Goal: Transaction & Acquisition: Purchase product/service

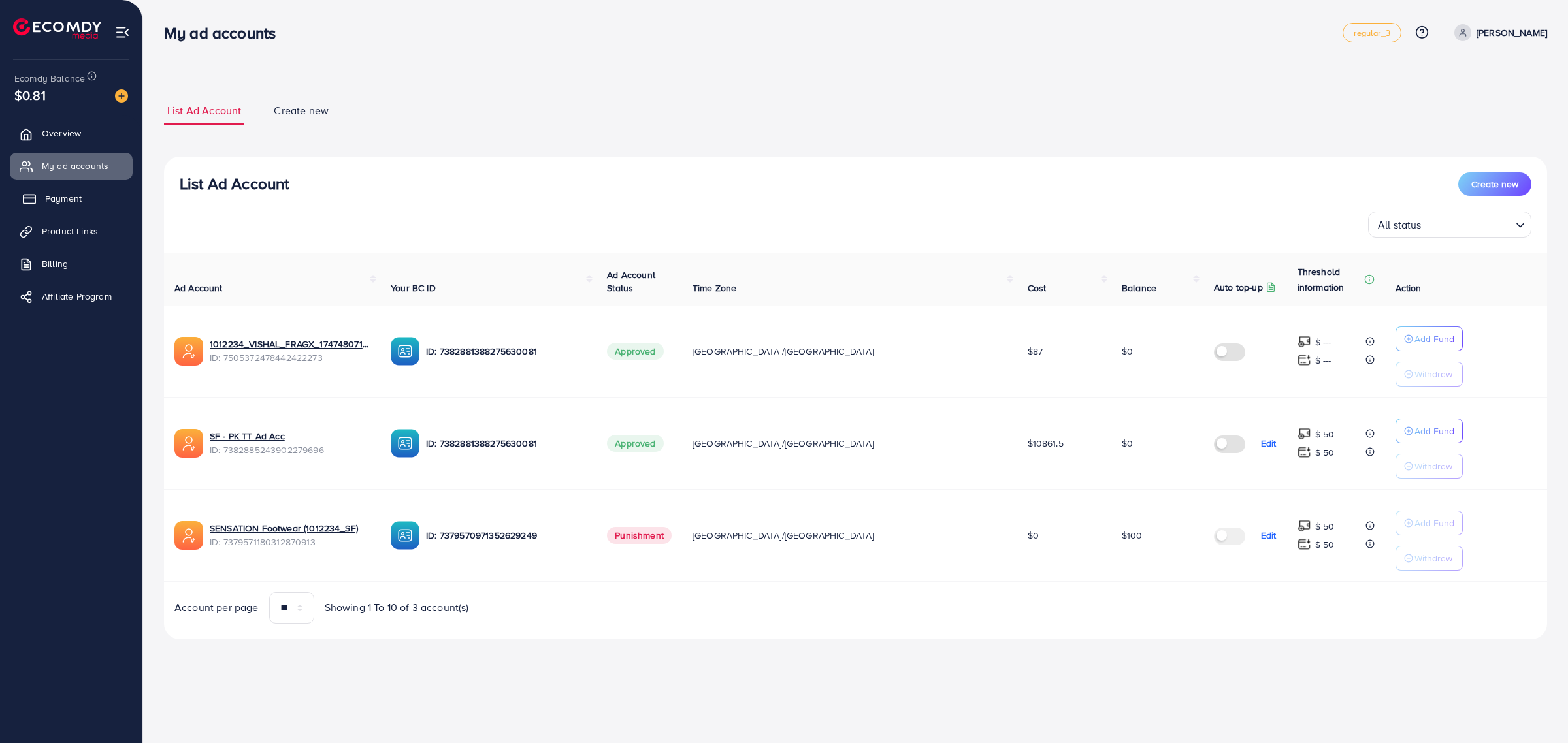
click at [64, 197] on span "Payment" at bounding box center [64, 199] width 36 height 13
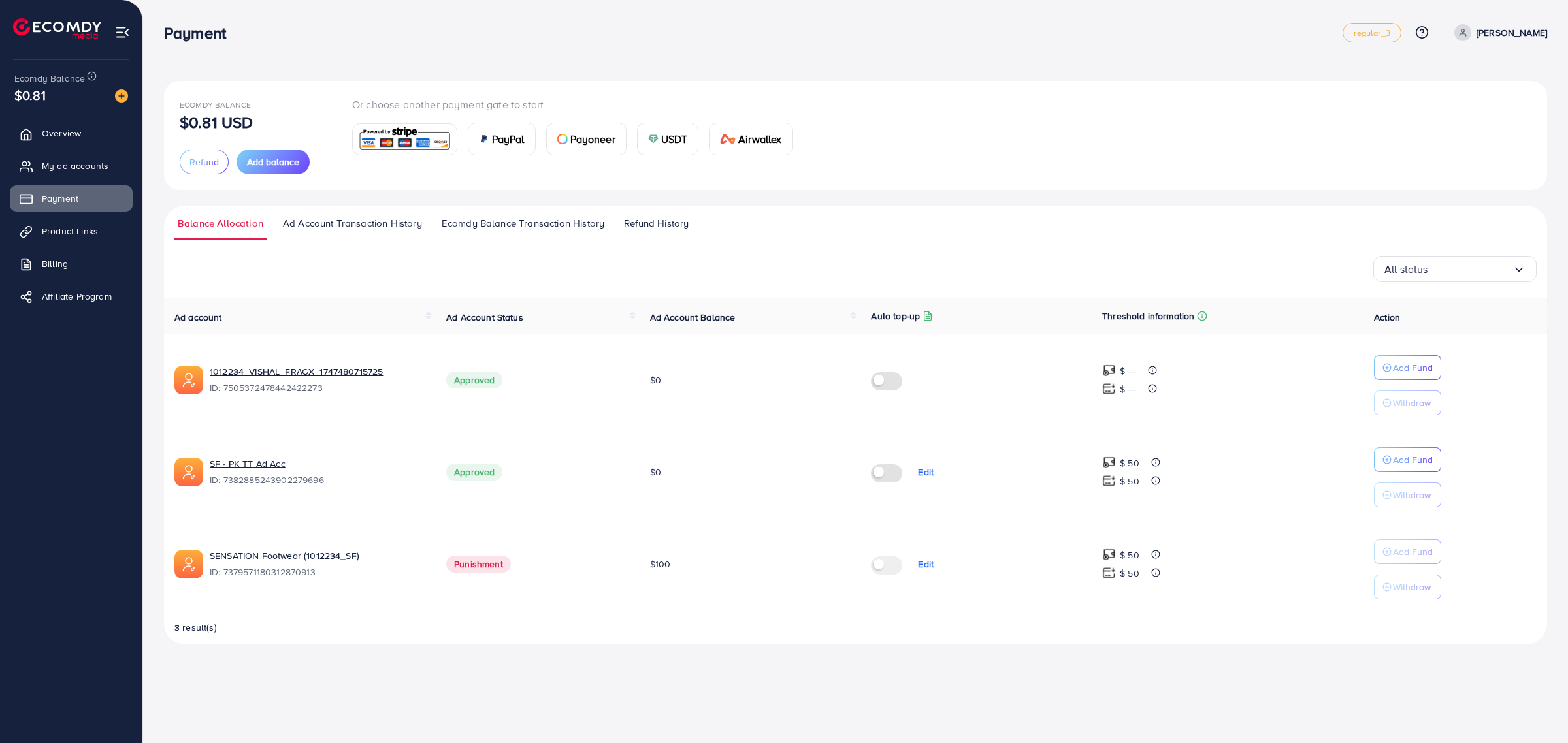
click at [430, 134] on img at bounding box center [405, 139] width 96 height 28
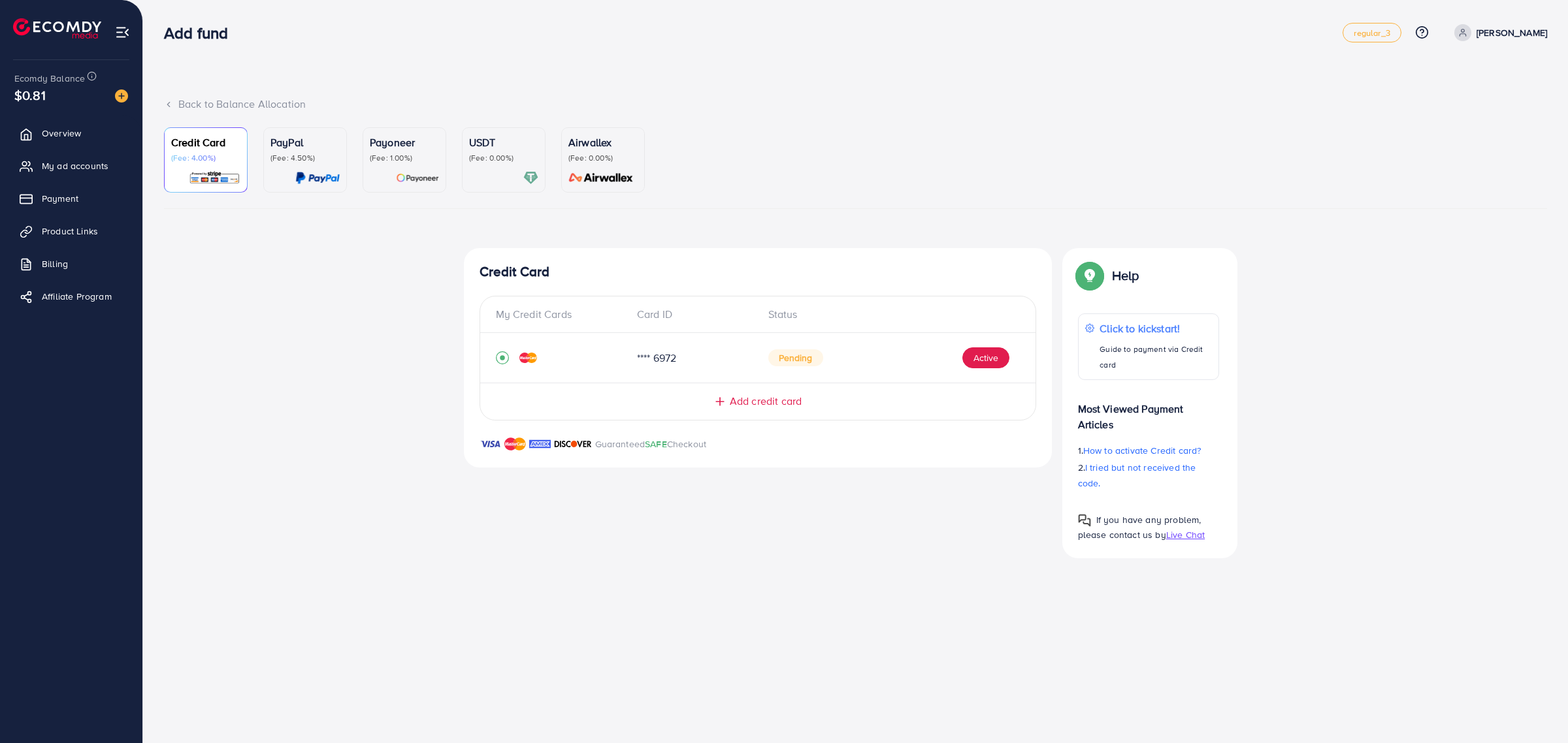
click at [741, 406] on span "Add credit card" at bounding box center [765, 401] width 72 height 15
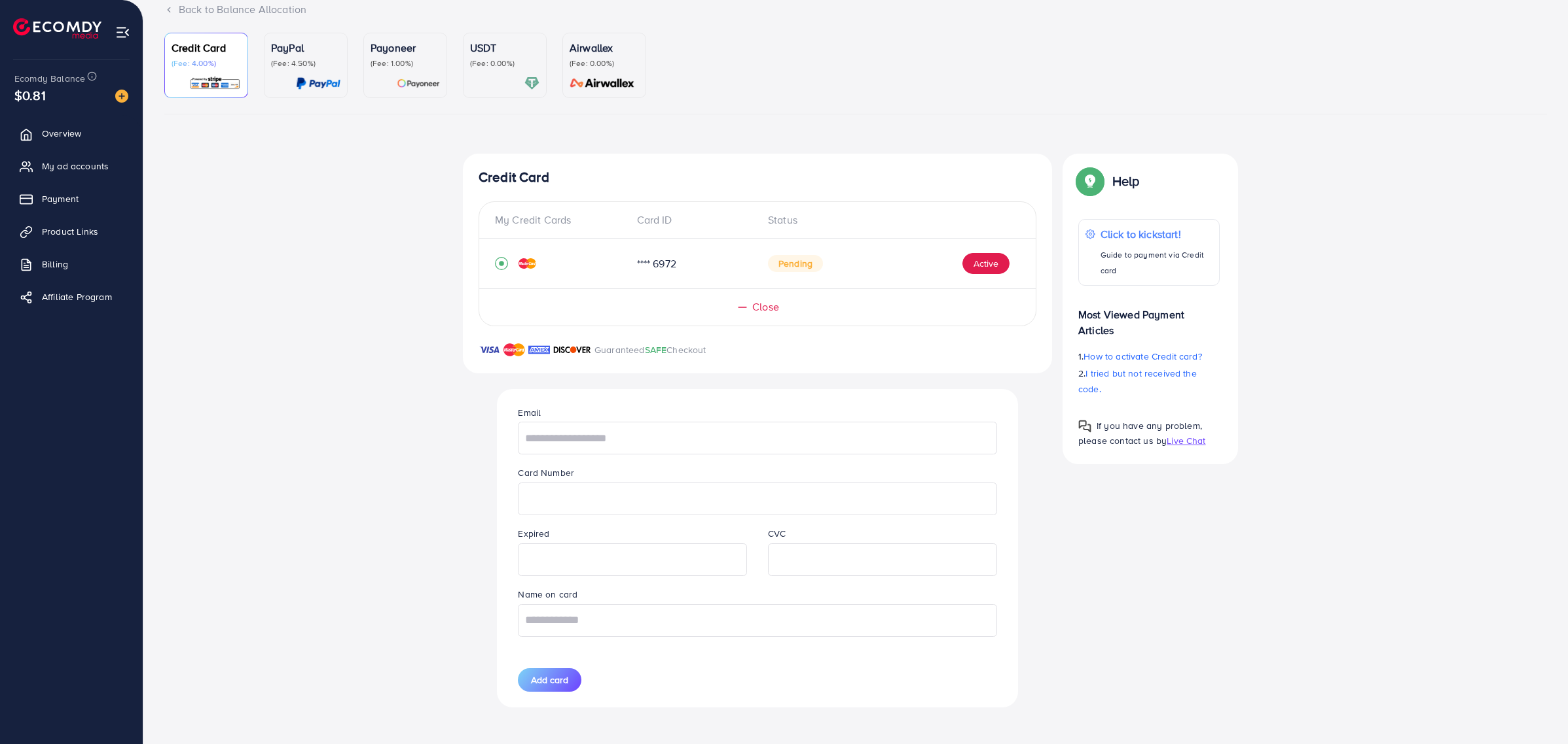
scroll to position [99, 0]
click at [610, 427] on input "text" at bounding box center [757, 438] width 478 height 33
type input "*"
type input "**********"
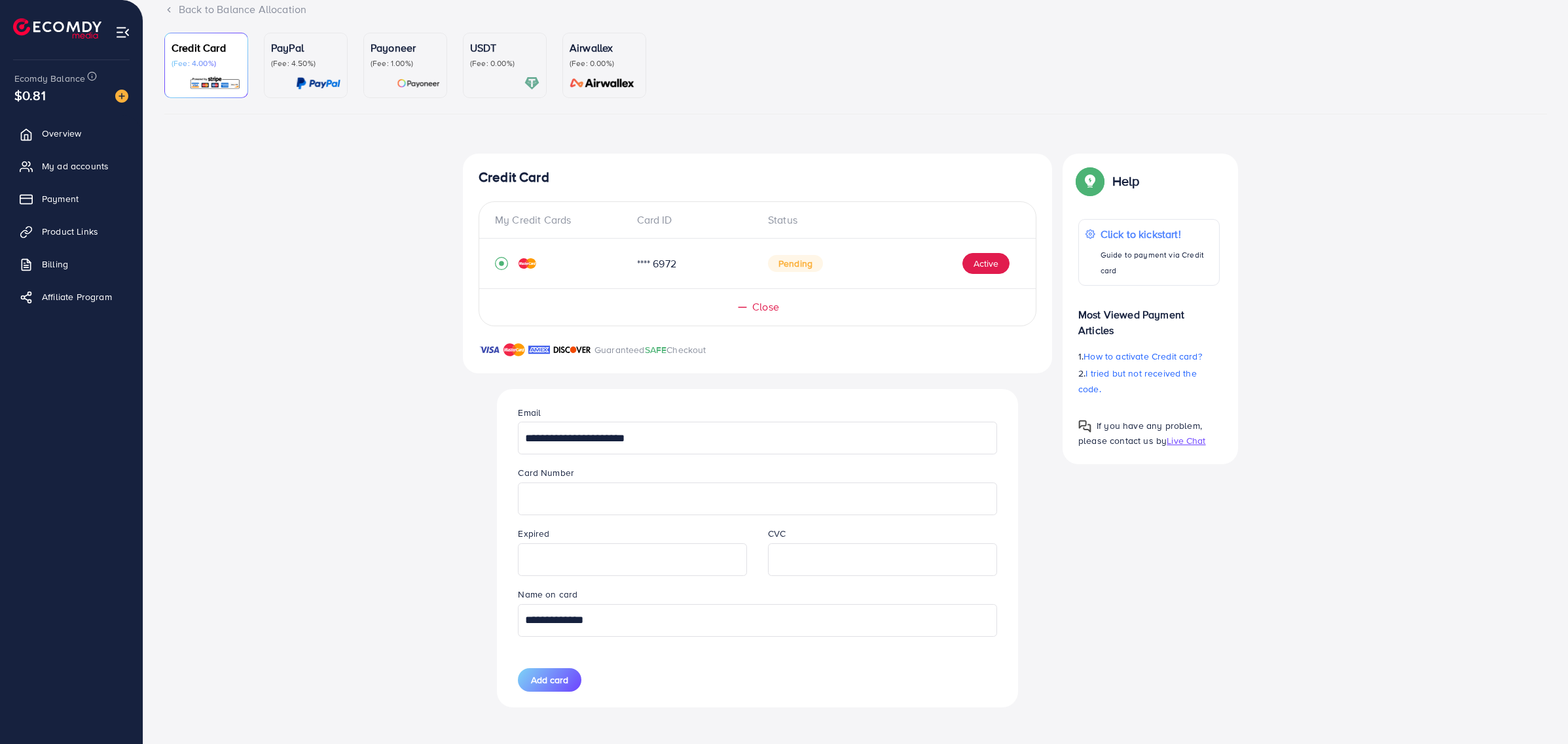
type input "**********"
click at [555, 681] on span "Add card" at bounding box center [549, 680] width 37 height 13
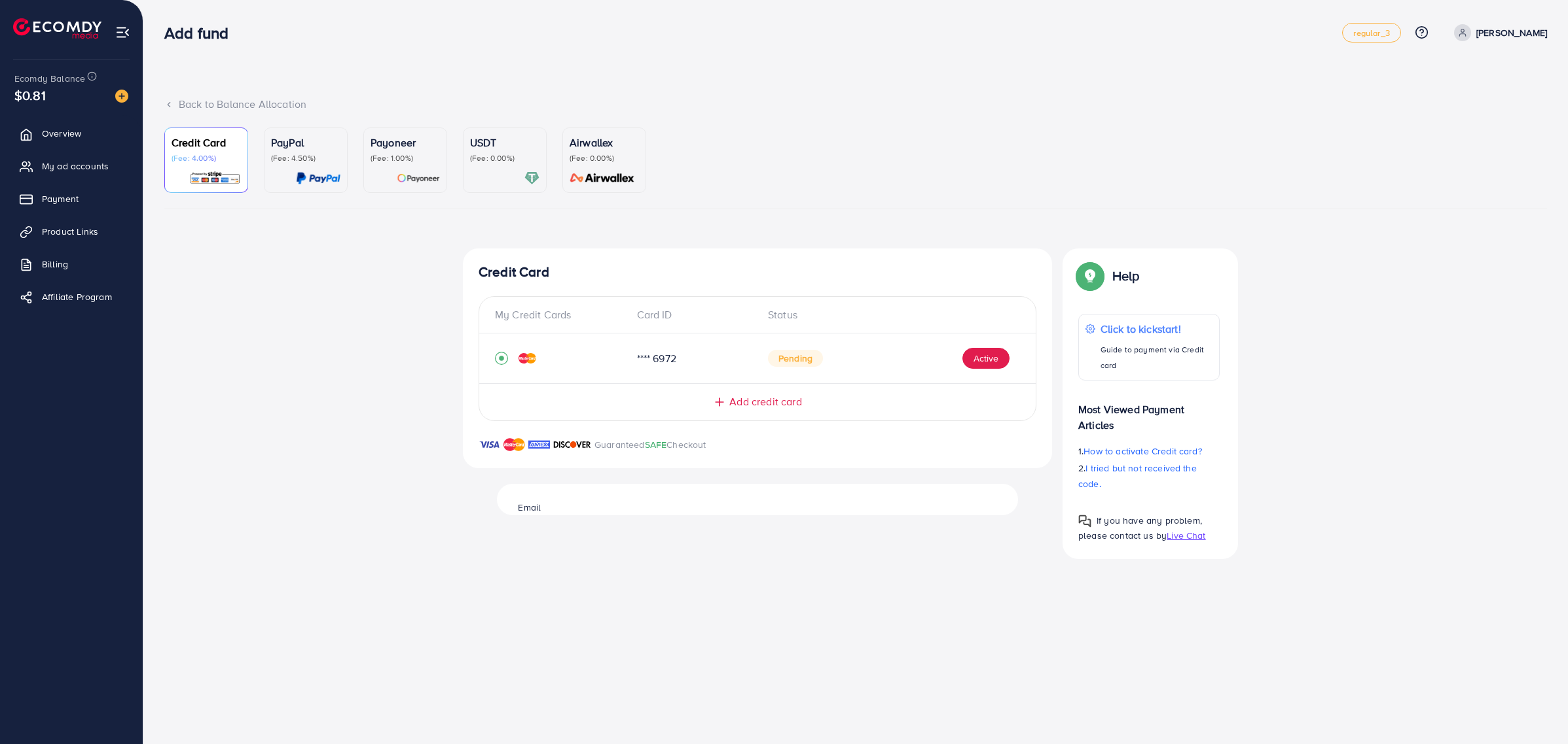
scroll to position [0, 0]
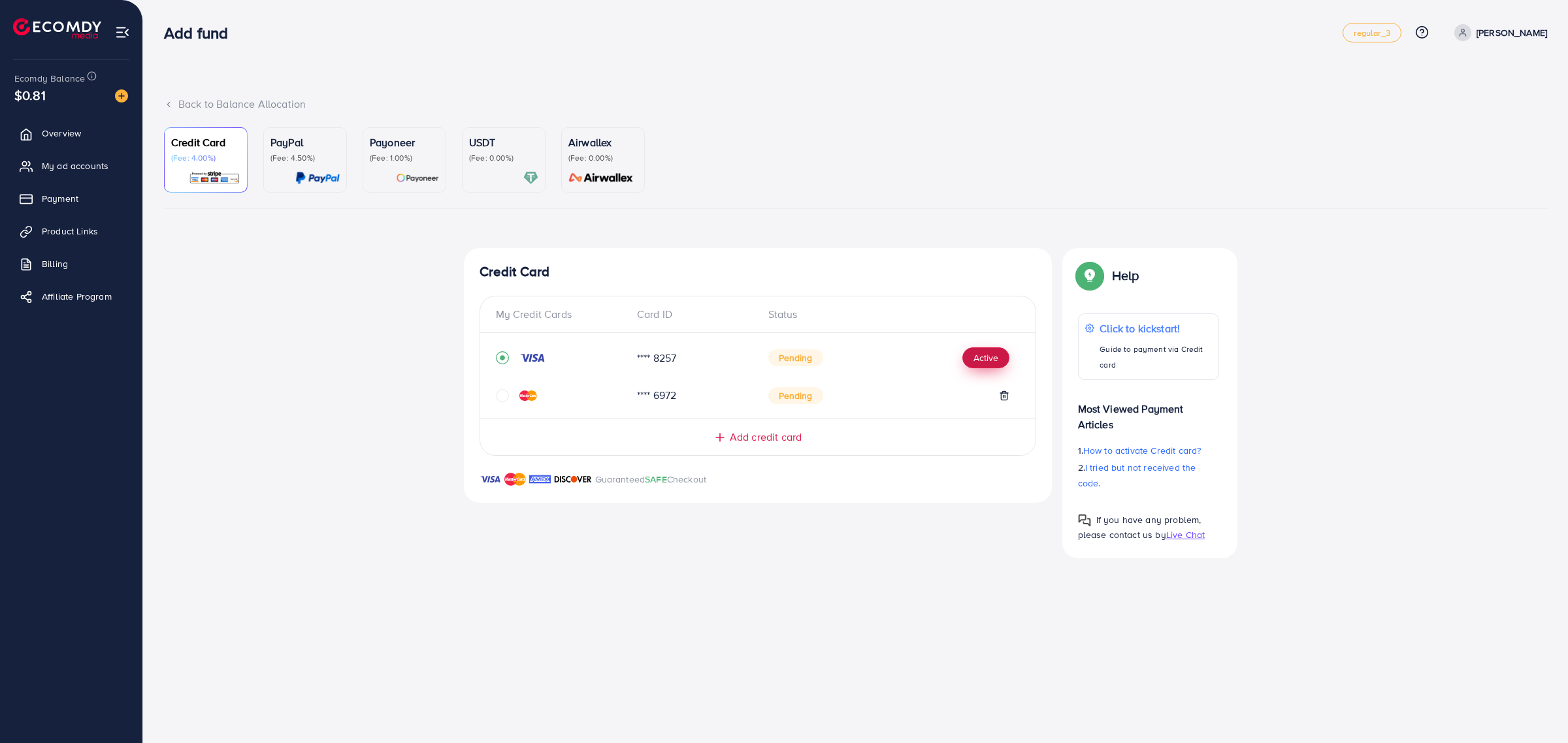
click at [982, 354] on button "Active" at bounding box center [986, 357] width 47 height 21
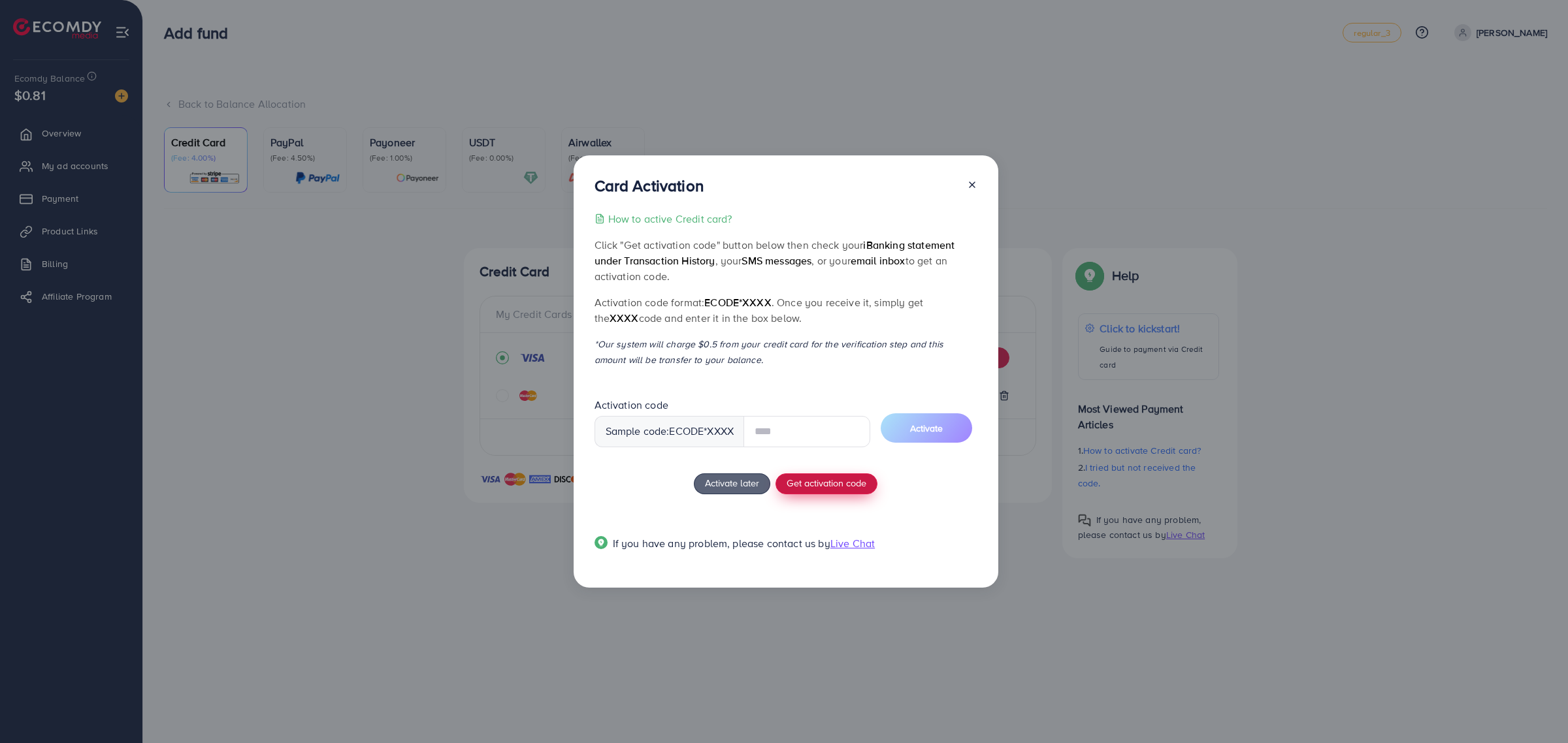
click at [838, 481] on button "Get activation code" at bounding box center [827, 484] width 102 height 21
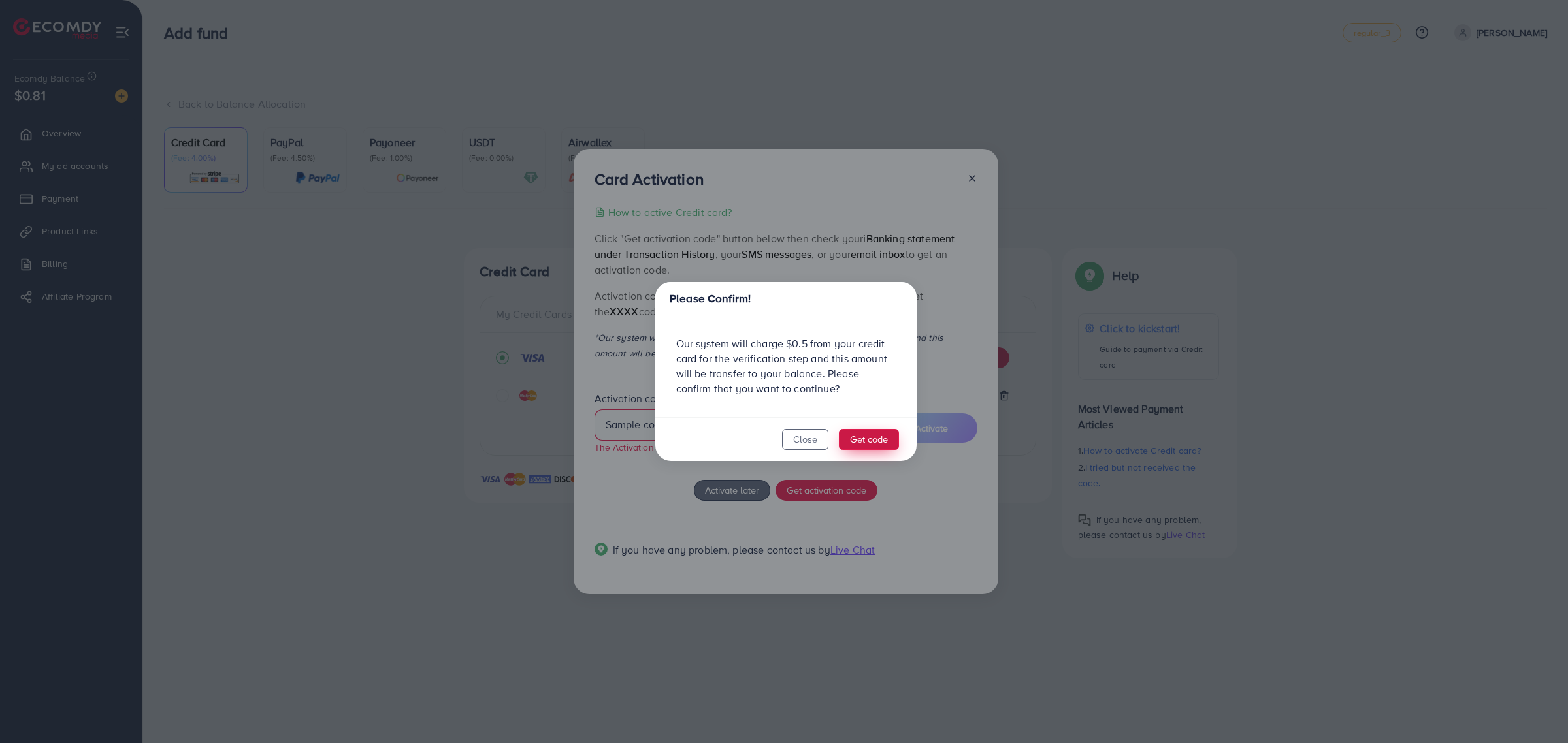
click at [874, 439] on button "Get code" at bounding box center [869, 439] width 60 height 21
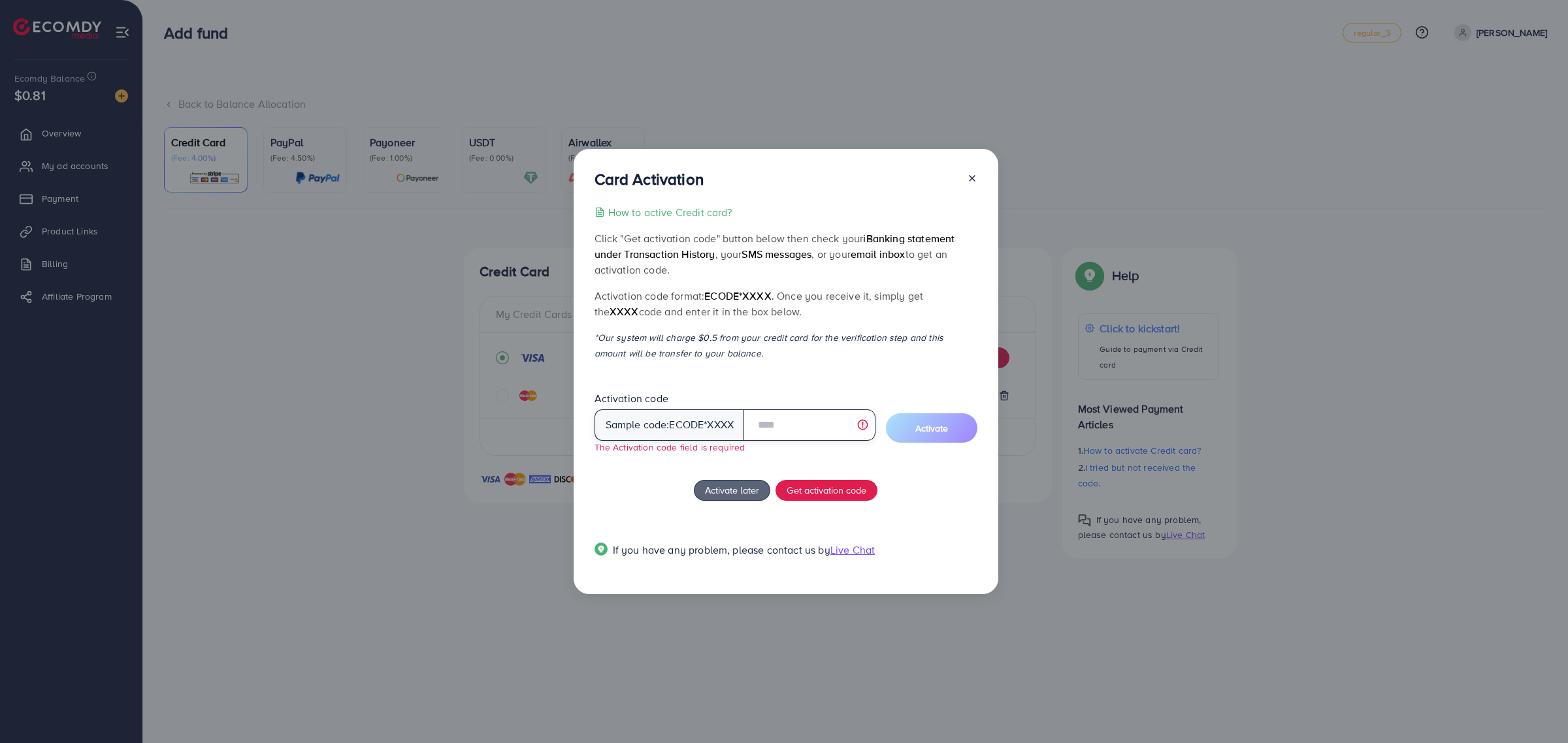
click at [800, 420] on input "text" at bounding box center [808, 425] width 132 height 32
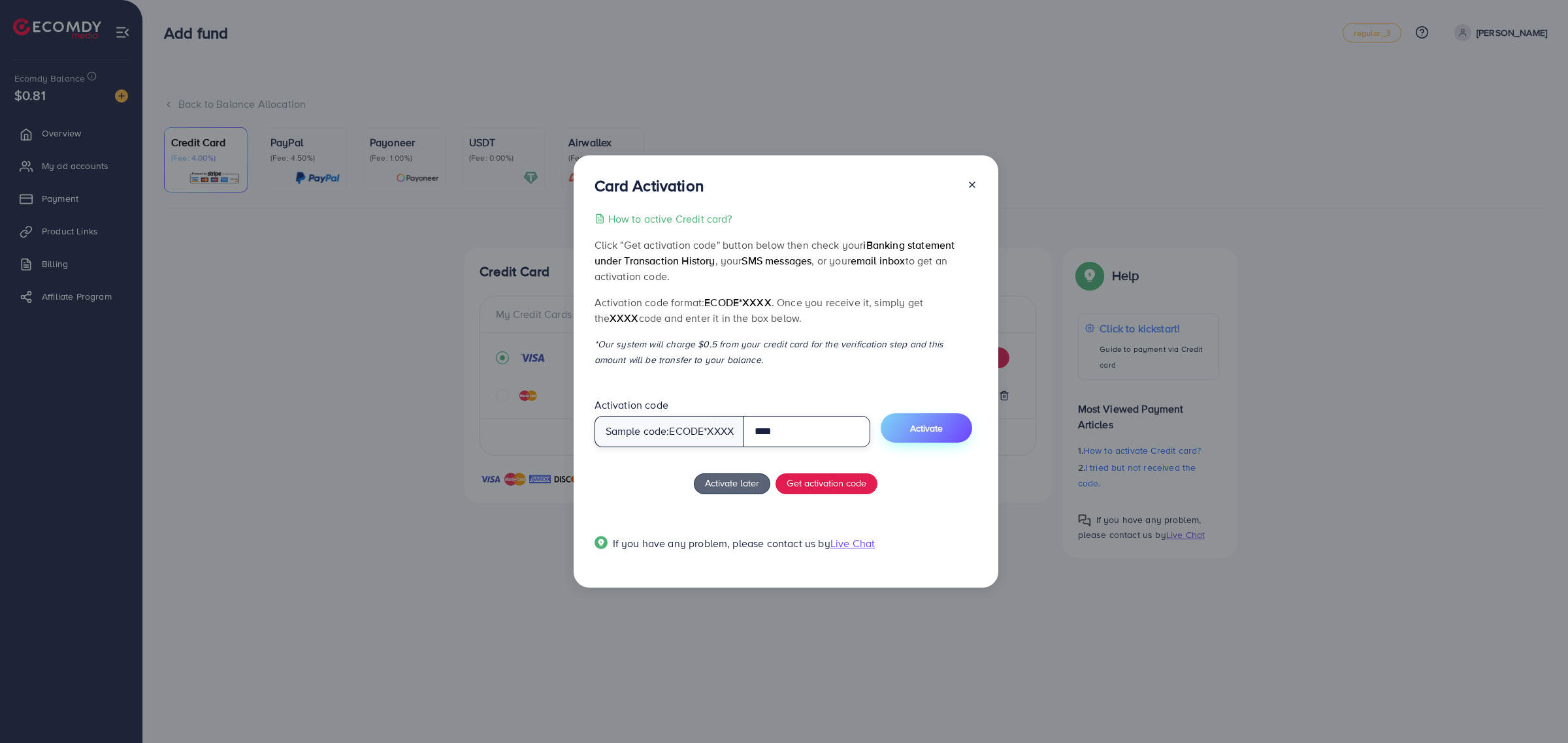
type input "****"
click at [918, 437] on button "Activate" at bounding box center [926, 428] width 92 height 29
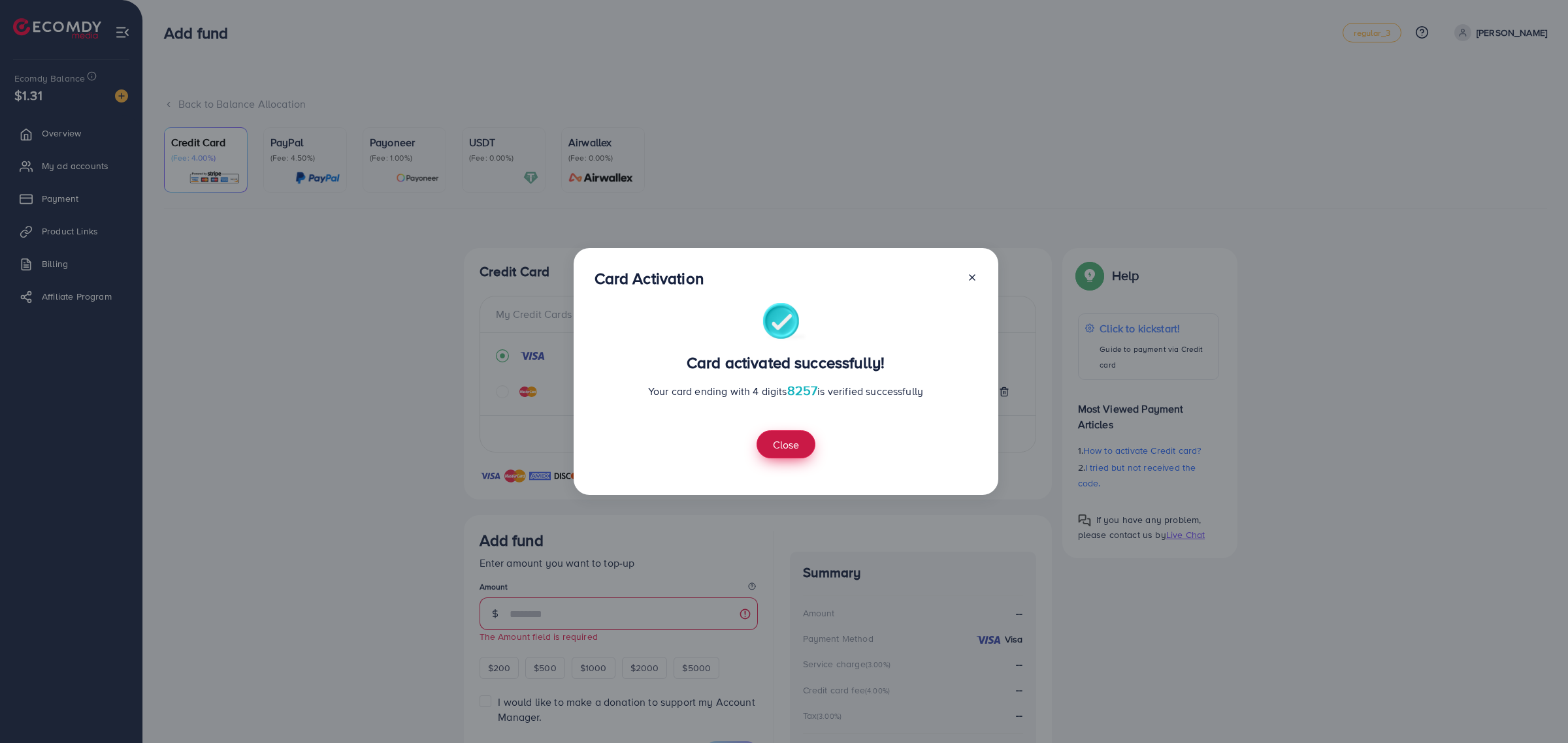
click at [789, 445] on button "Close" at bounding box center [786, 445] width 59 height 28
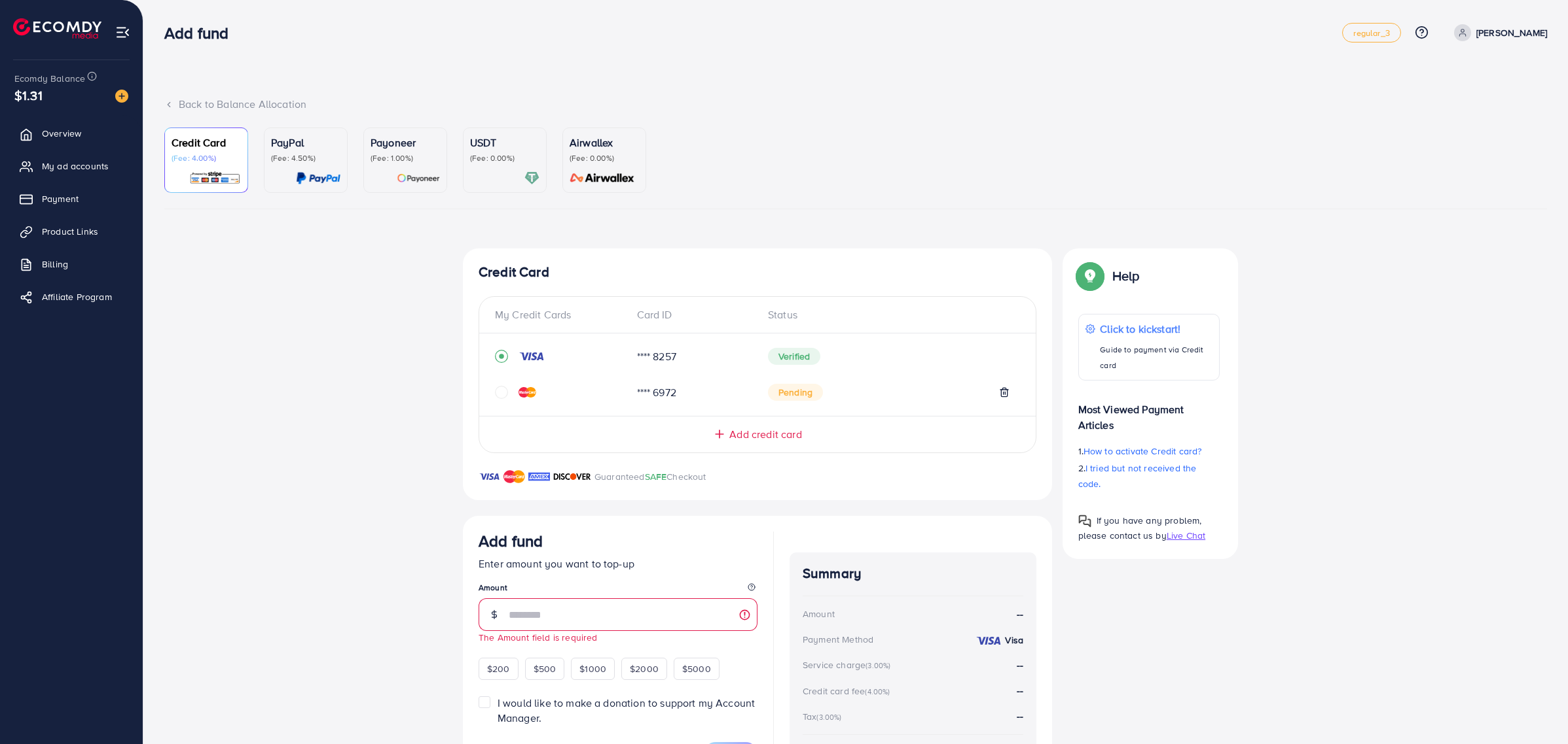
scroll to position [106, 0]
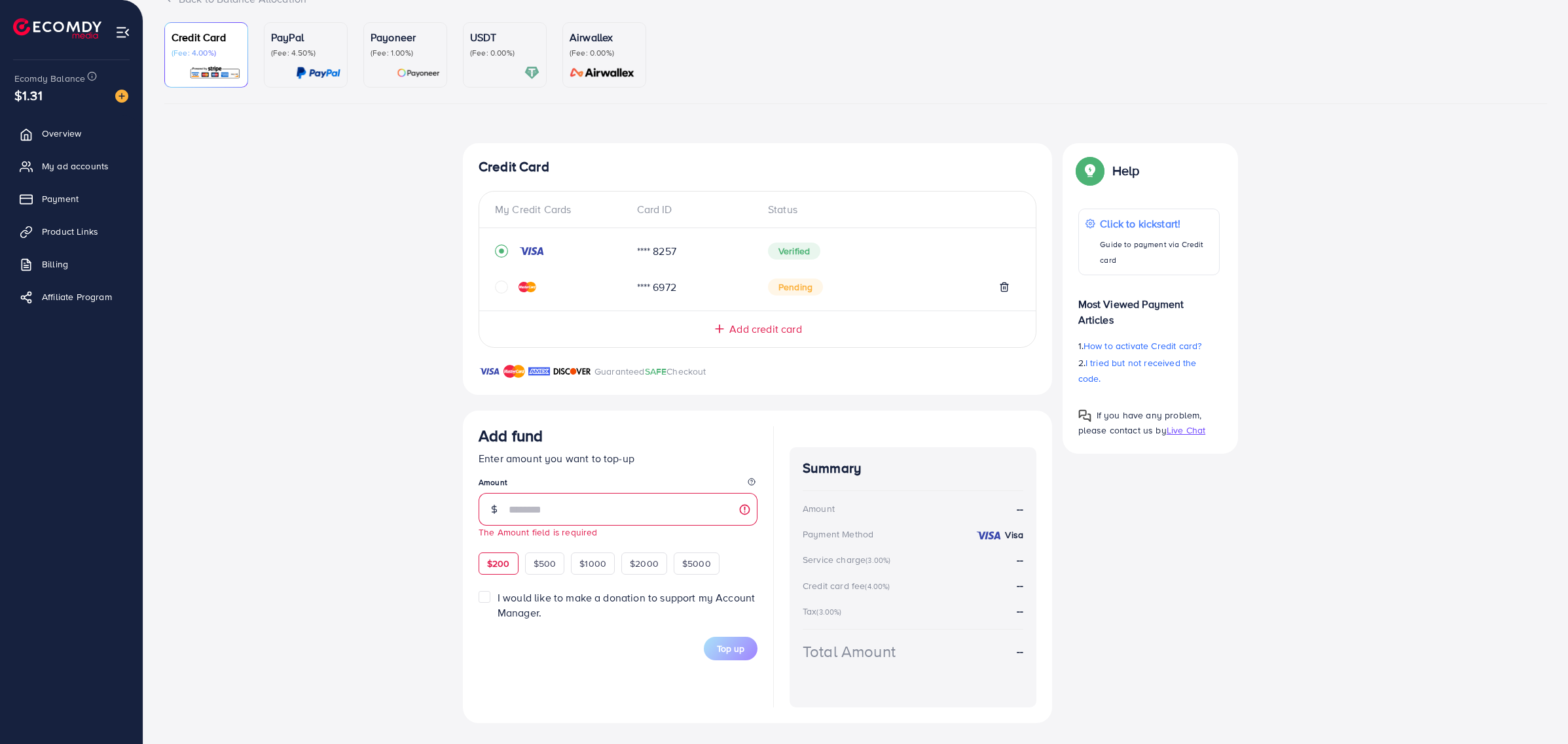
click at [496, 566] on span "$200" at bounding box center [498, 564] width 23 height 13
type input "***"
click at [748, 660] on button "Top up" at bounding box center [730, 656] width 54 height 24
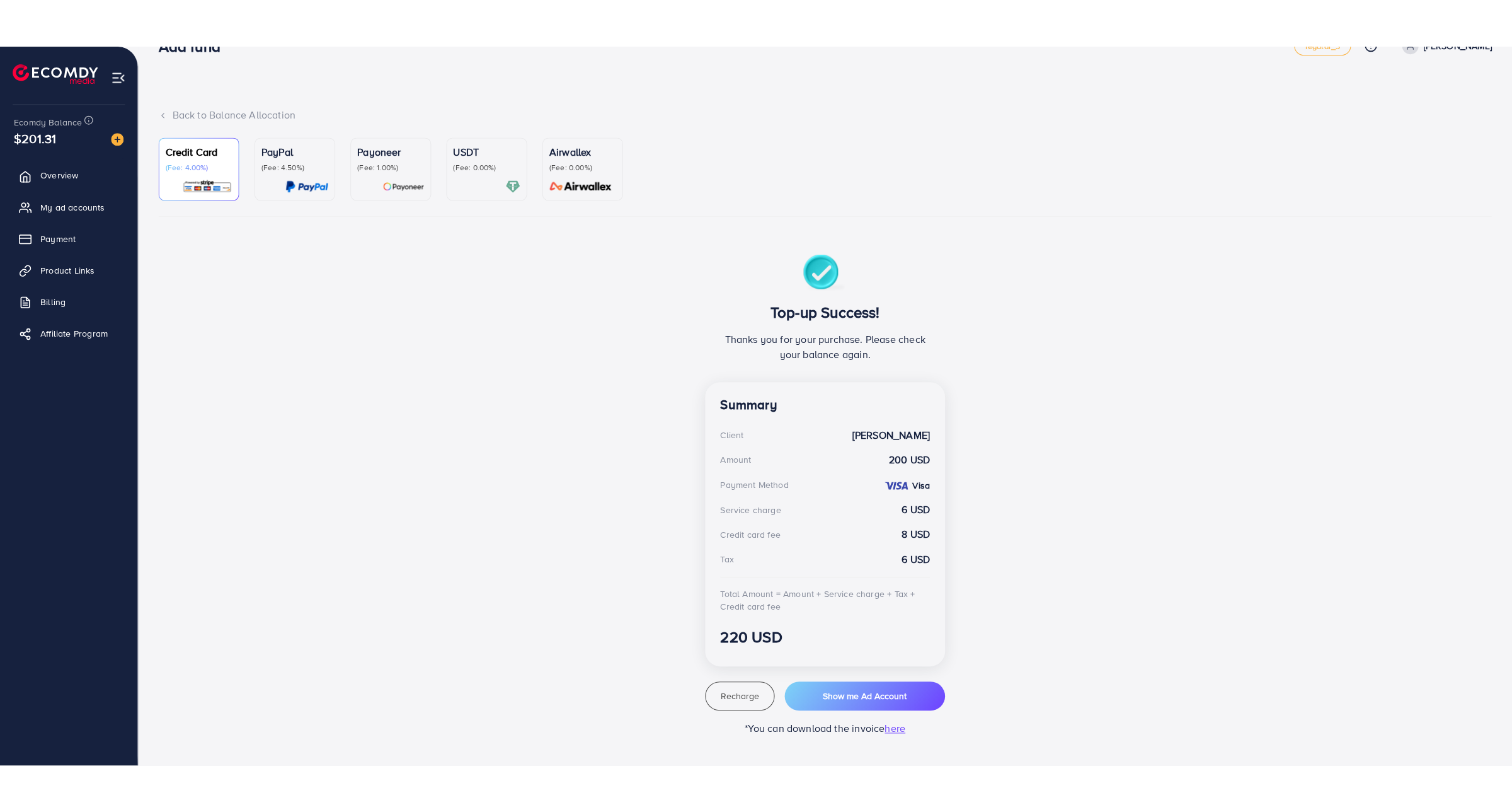
scroll to position [0, 0]
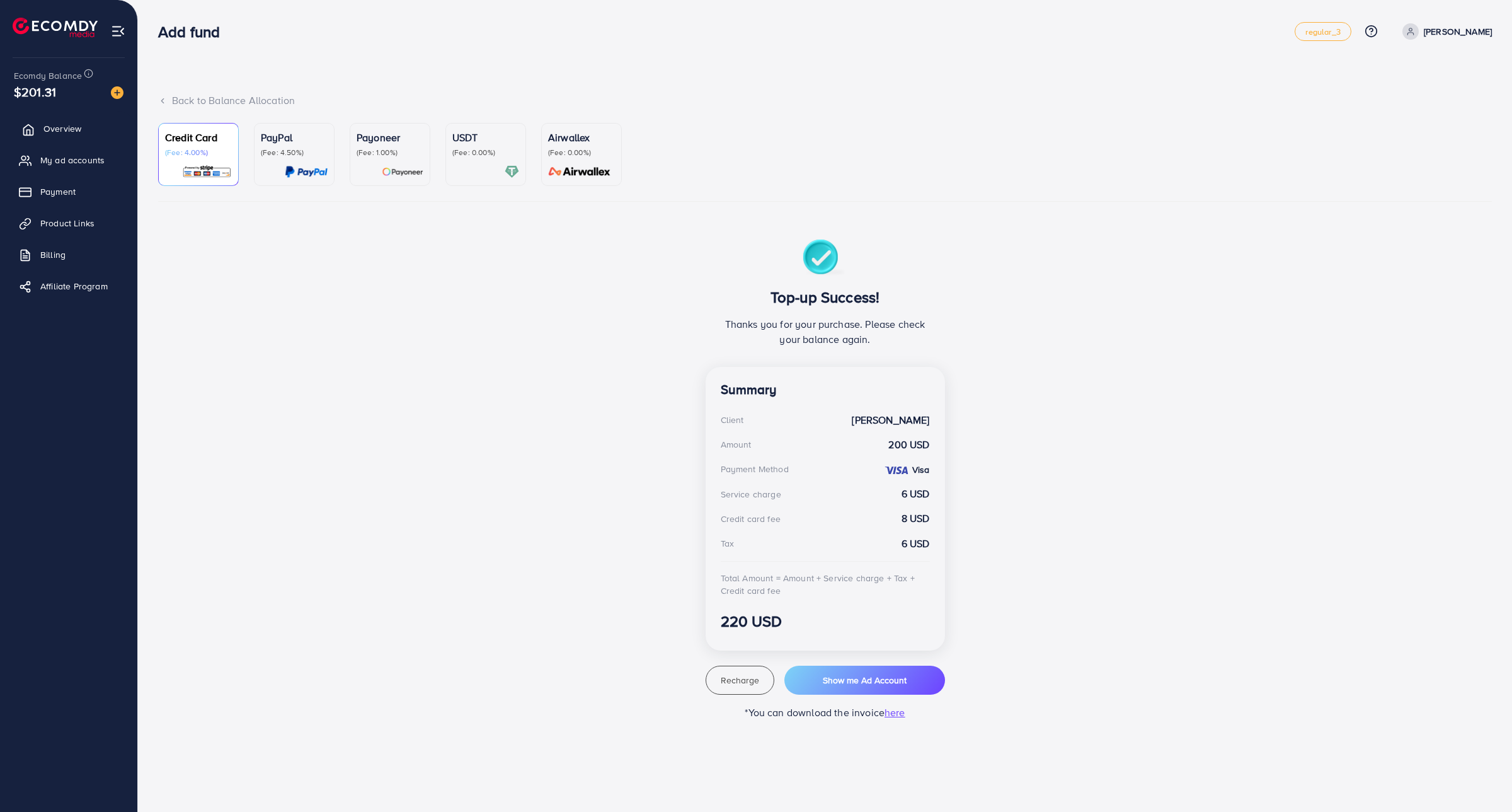
click at [66, 128] on span "Overview" at bounding box center [62, 129] width 38 height 12
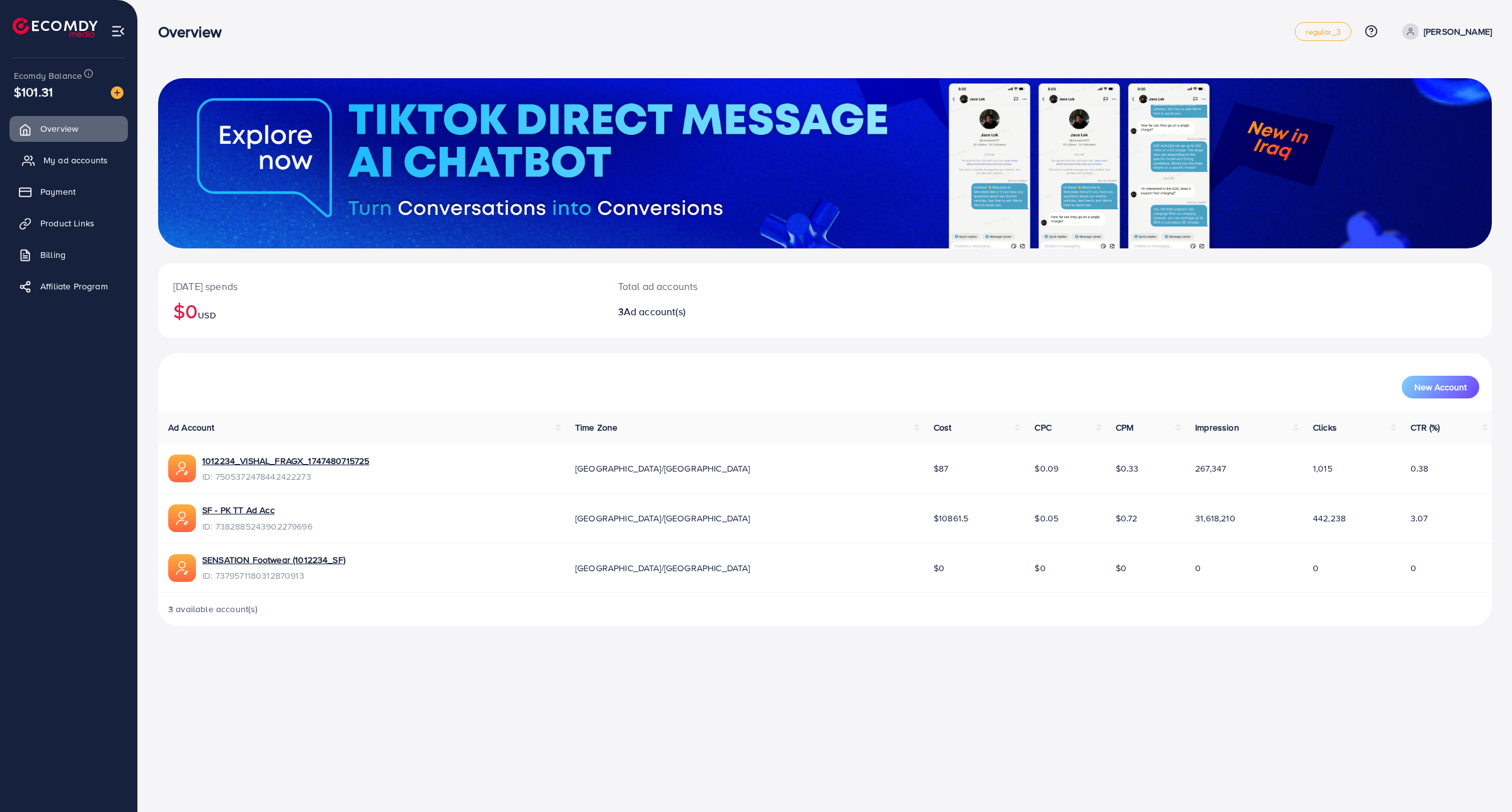
click at [69, 151] on link "My ad accounts" at bounding box center [68, 160] width 118 height 25
